Goal: Information Seeking & Learning: Learn about a topic

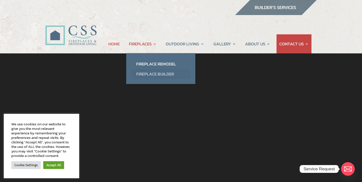
click at [146, 71] on link "Fireplace Builder" at bounding box center [160, 74] width 59 height 10
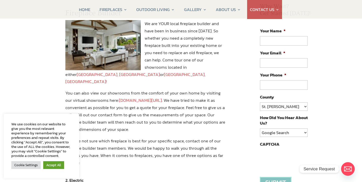
scroll to position [65, 0]
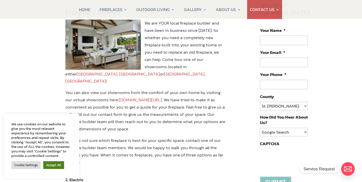
click at [55, 163] on link "Accept All" at bounding box center [53, 165] width 21 height 8
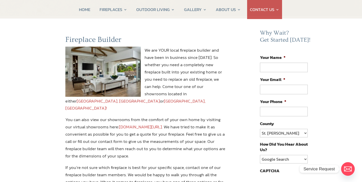
scroll to position [0, 0]
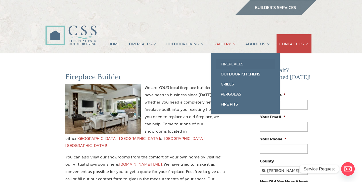
click at [230, 63] on link "Fireplaces" at bounding box center [244, 64] width 59 height 10
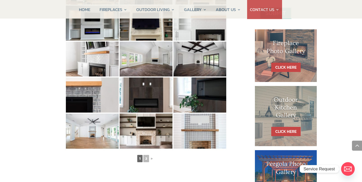
scroll to position [232, 0]
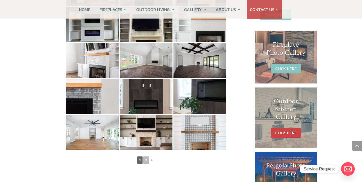
click at [283, 69] on link "CLICK HERE" at bounding box center [285, 68] width 29 height 9
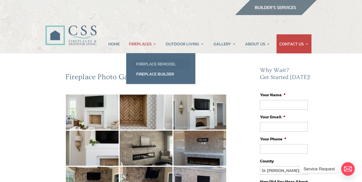
click at [152, 65] on link "Fireplace Remodel" at bounding box center [160, 64] width 59 height 10
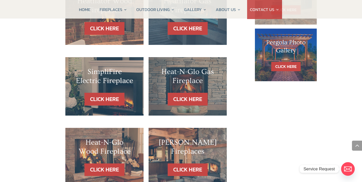
scroll to position [356, 0]
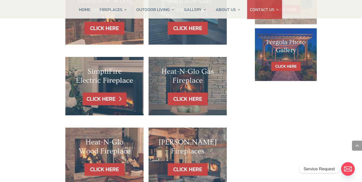
click at [100, 93] on link "CLICK HERE" at bounding box center [105, 99] width 44 height 13
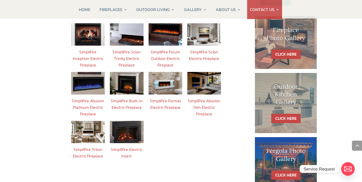
scroll to position [224, 0]
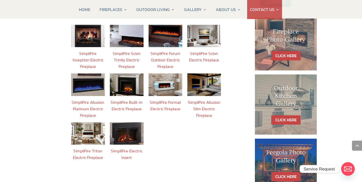
click at [126, 80] on img at bounding box center [127, 85] width 34 height 22
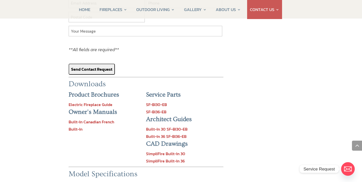
scroll to position [497, 0]
